Goal: Find specific page/section: Find specific page/section

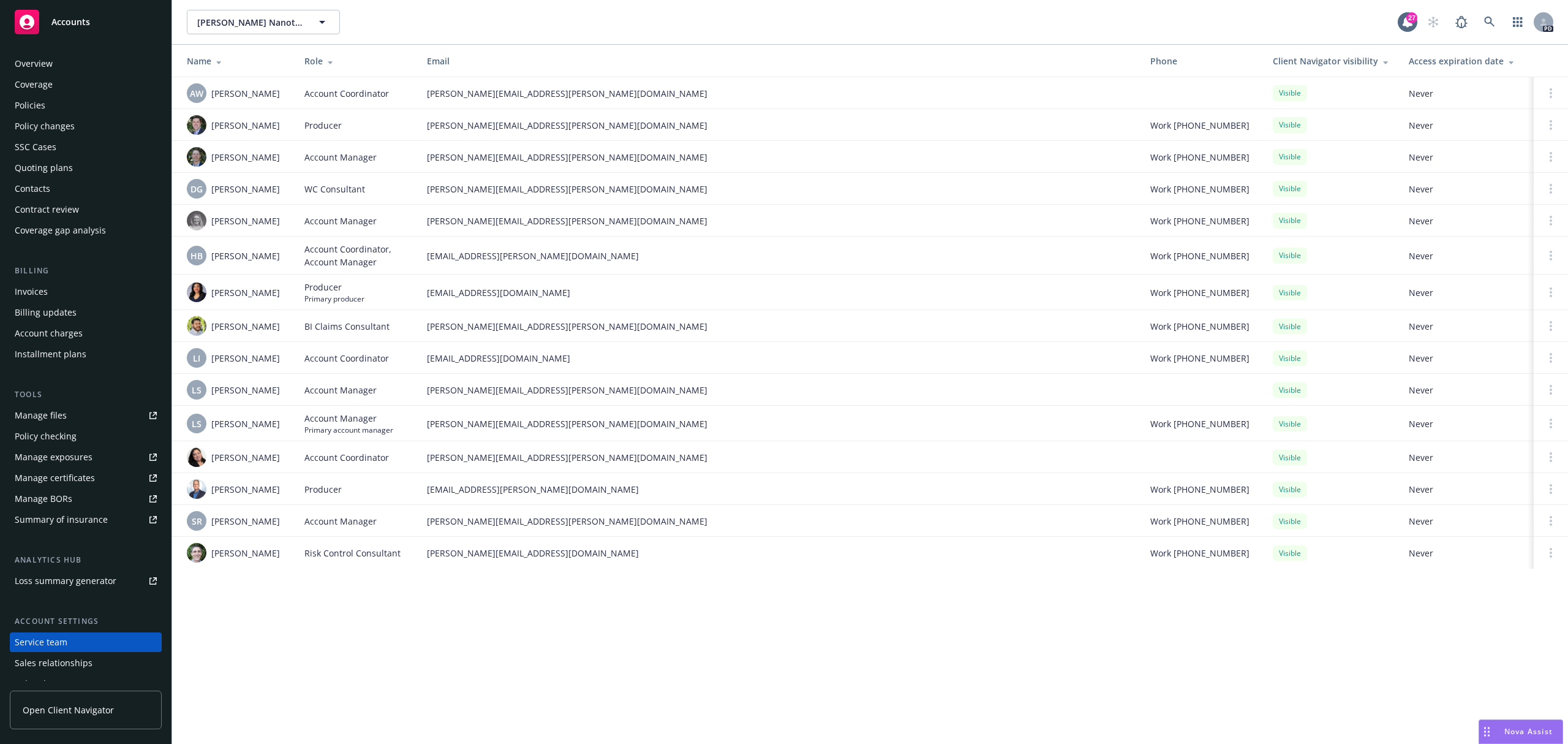
click at [50, 100] on div "Policies" at bounding box center [85, 105] width 142 height 20
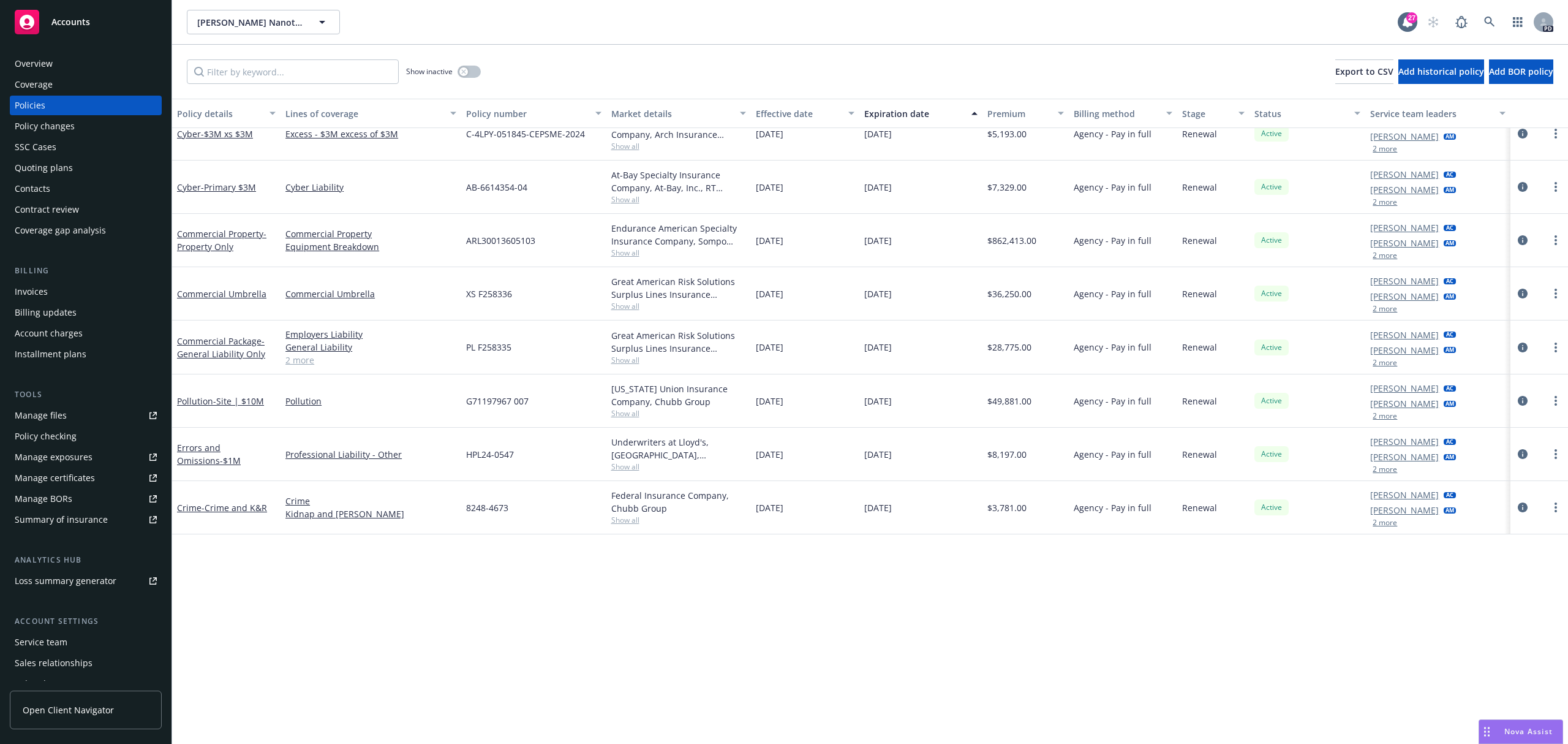
scroll to position [145, 0]
